Goal: Navigation & Orientation: Find specific page/section

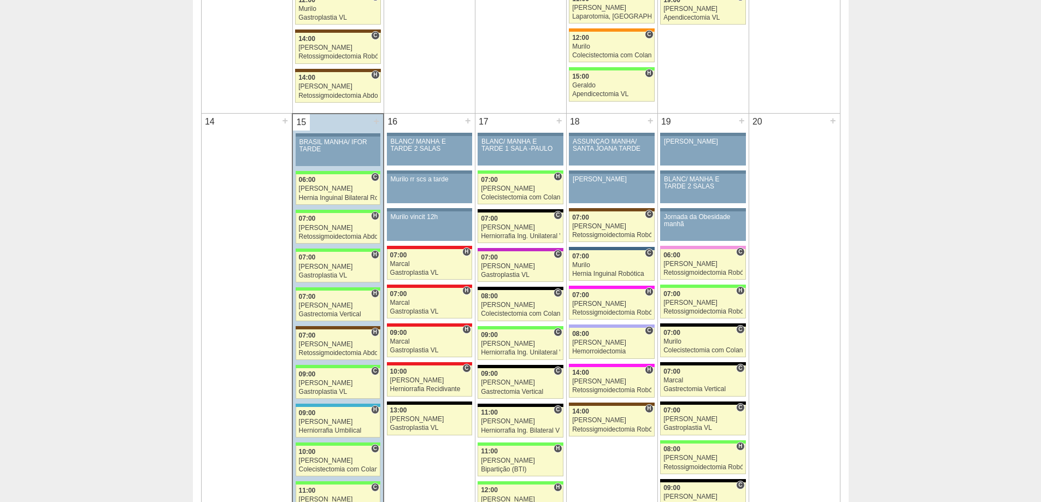
scroll to position [1039, 0]
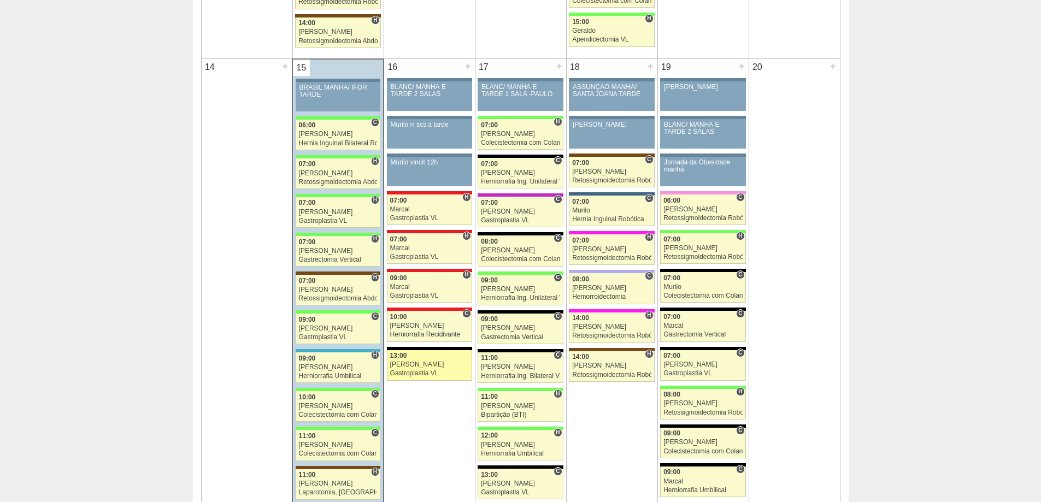
click at [425, 360] on link "88351 [PERSON_NAME] 13:00 [PERSON_NAME] Gastroplastia VL Hospital Blanc RR Médi…" at bounding box center [429, 365] width 85 height 31
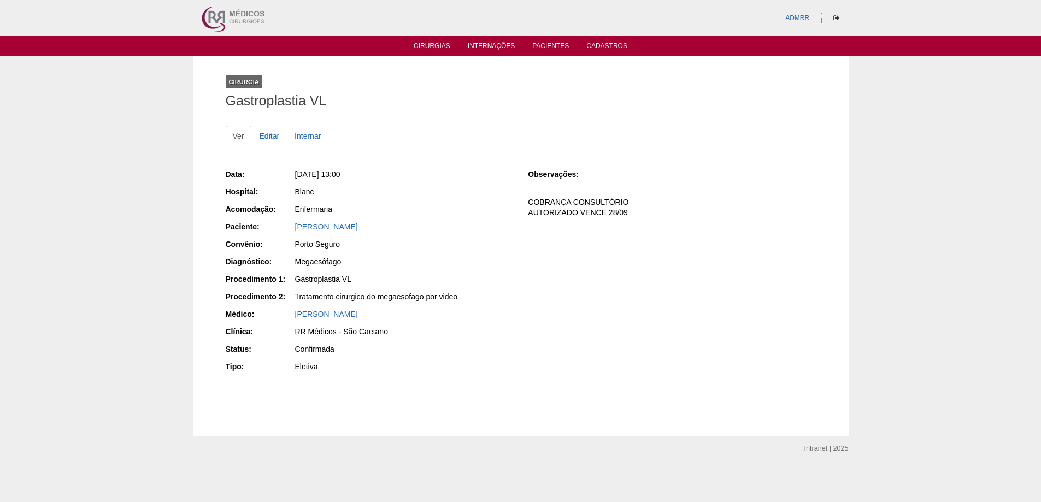
click at [443, 45] on link "Cirurgias" at bounding box center [432, 46] width 37 height 9
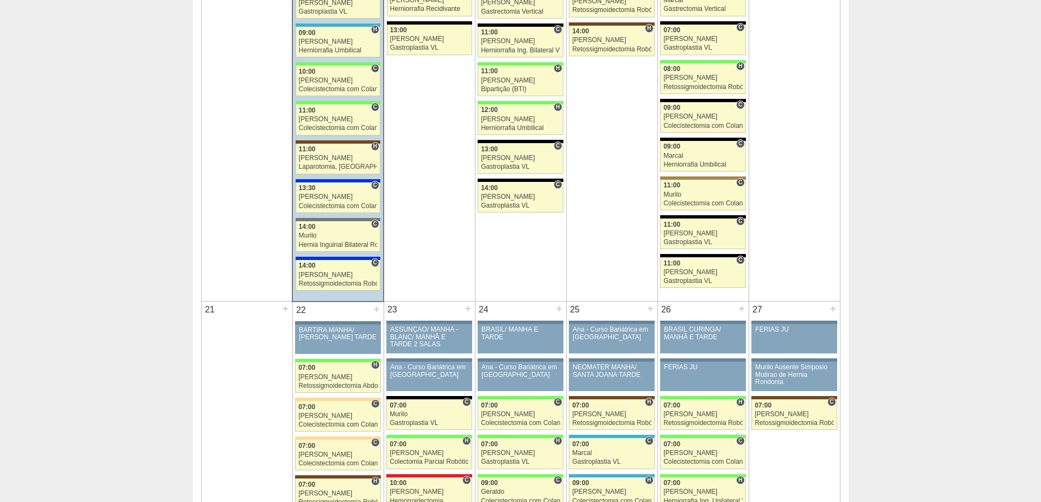
scroll to position [1367, 0]
